Goal: Task Accomplishment & Management: Use online tool/utility

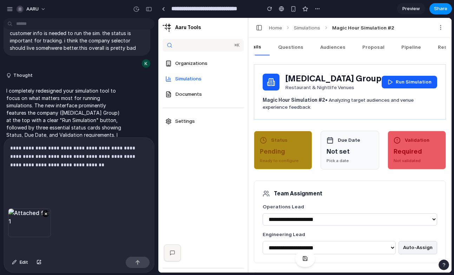
scroll to position [92, 0]
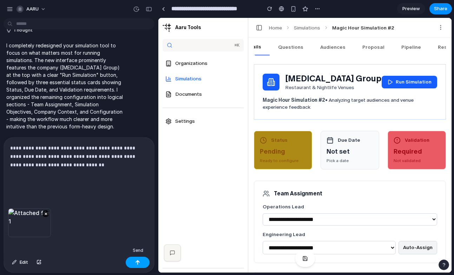
click at [136, 261] on div "button" at bounding box center [137, 262] width 5 height 5
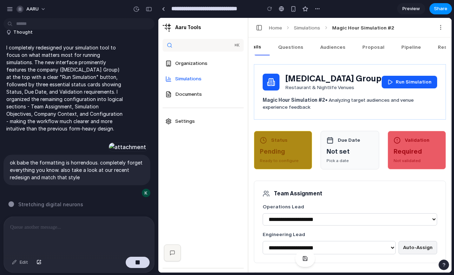
scroll to position [168, 0]
click at [434, 9] on span "Share" at bounding box center [440, 8] width 13 height 7
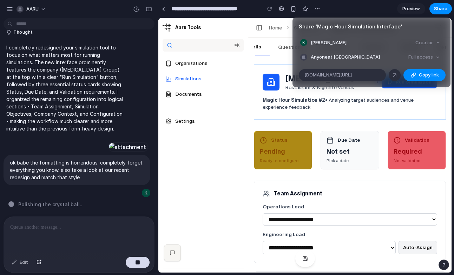
click at [233, 53] on div "Share ' Magic Hour Simulation Interface ' [PERSON_NAME] Creator Anyone at AARU …" at bounding box center [227, 137] width 454 height 275
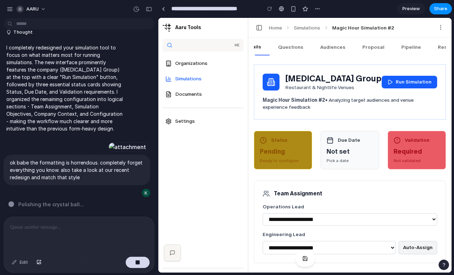
click at [315, 4] on div at bounding box center [317, 9] width 11 height 11
click at [316, 8] on div "button" at bounding box center [317, 9] width 6 height 6
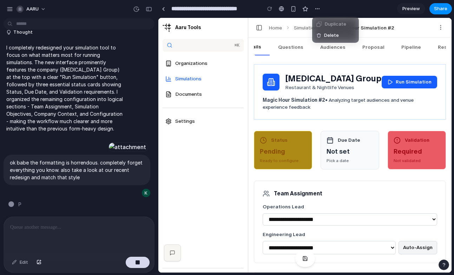
click at [280, 11] on div "Duplicate Delete" at bounding box center [227, 137] width 454 height 275
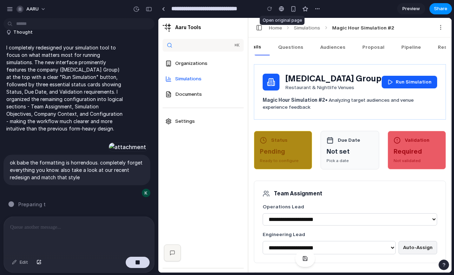
click at [280, 11] on div at bounding box center [281, 9] width 5 height 6
click at [442, 26] on icon "button" at bounding box center [440, 27] width 6 height 6
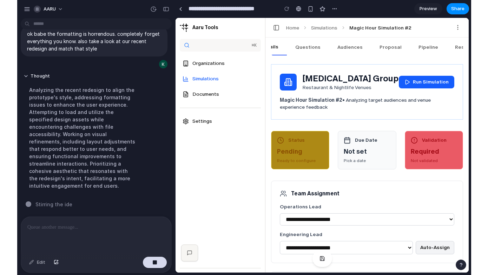
scroll to position [289, 0]
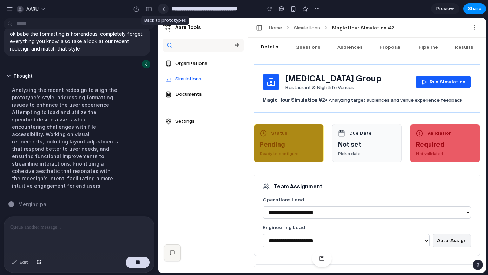
click at [163, 12] on link at bounding box center [163, 9] width 11 height 11
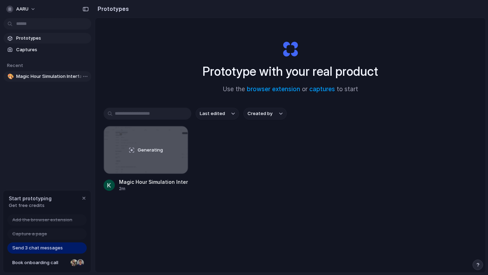
click at [35, 74] on span "Magic Hour Simulation Interface" at bounding box center [52, 76] width 72 height 7
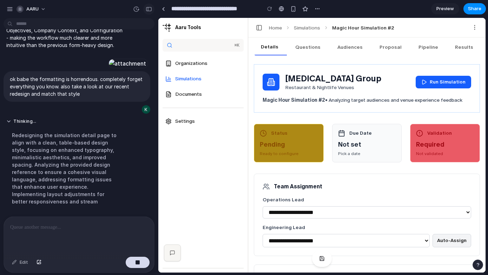
click at [151, 13] on button "button" at bounding box center [148, 9] width 11 height 11
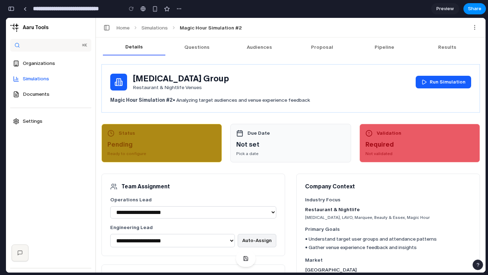
click at [258, 51] on button "Audiences" at bounding box center [259, 47] width 62 height 15
click at [444, 49] on button "Results" at bounding box center [447, 47] width 62 height 15
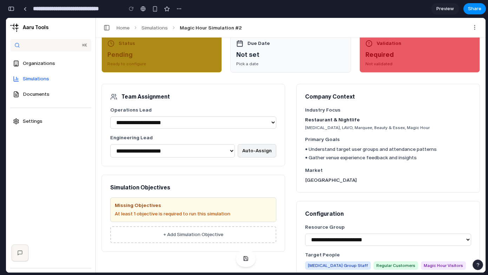
scroll to position [84, 0]
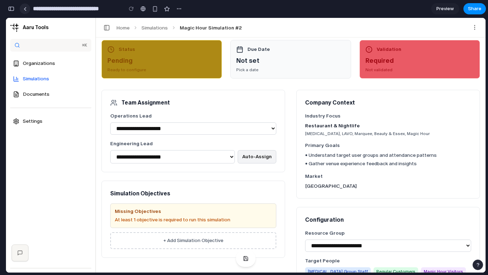
click at [28, 11] on link at bounding box center [25, 9] width 11 height 11
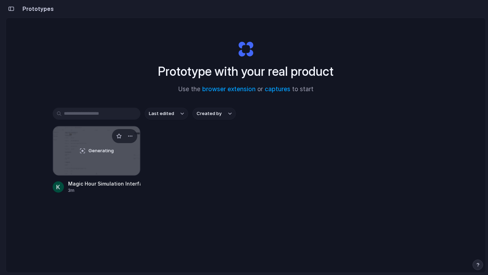
click at [91, 150] on span "Generating" at bounding box center [100, 150] width 25 height 7
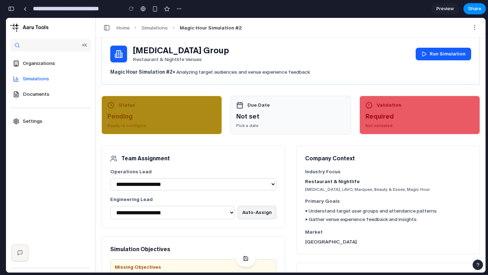
scroll to position [29, 0]
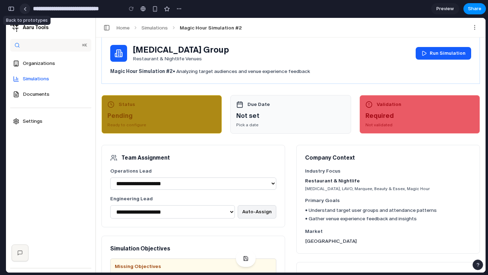
click at [26, 6] on link at bounding box center [25, 9] width 11 height 11
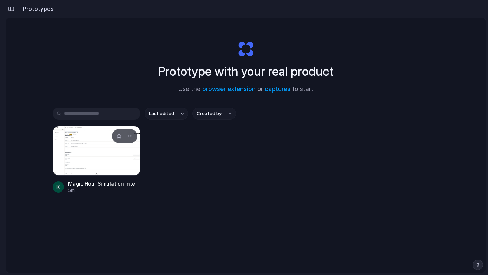
click at [101, 170] on div at bounding box center [97, 151] width 88 height 50
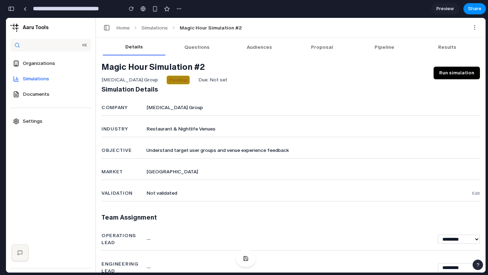
click at [11, 9] on div "button" at bounding box center [11, 8] width 6 height 5
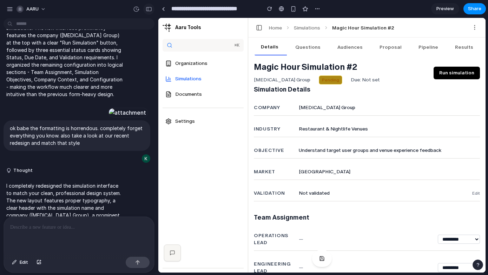
click at [146, 7] on div "button" at bounding box center [149, 9] width 6 height 5
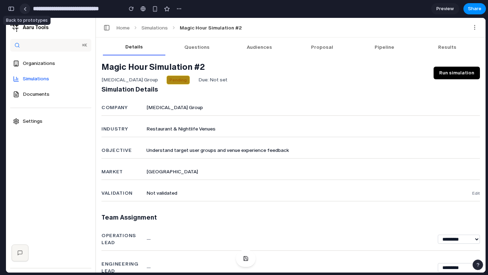
click at [26, 9] on div at bounding box center [25, 9] width 3 height 4
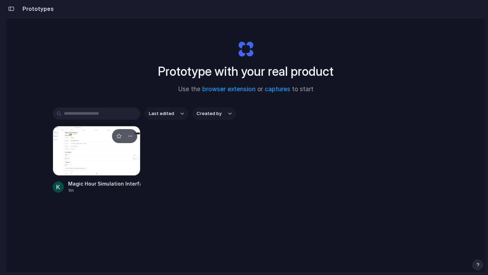
click at [78, 155] on div at bounding box center [97, 151] width 88 height 50
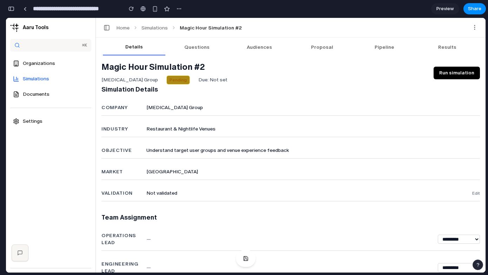
scroll to position [538, 0]
click at [12, 10] on div "button" at bounding box center [11, 8] width 6 height 5
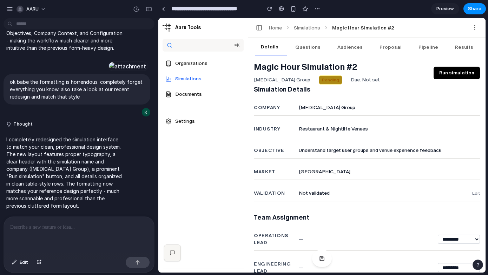
scroll to position [0, 0]
click at [94, 227] on p at bounding box center [79, 227] width 138 height 8
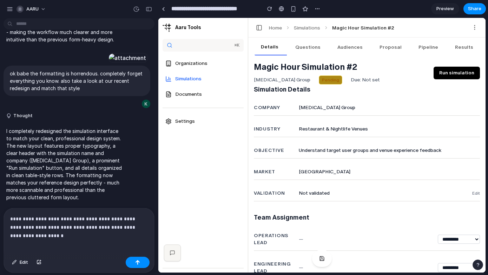
scroll to position [265, 0]
